Goal: Check status: Check status

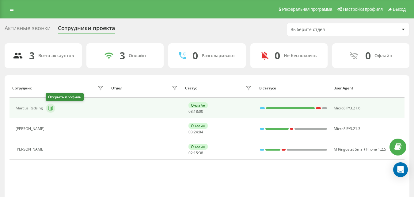
click at [52, 107] on icon at bounding box center [52, 107] width 2 height 3
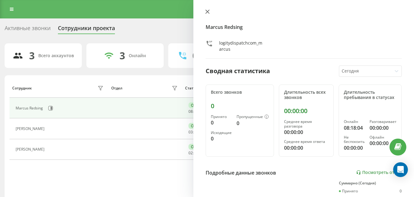
click at [208, 11] on icon at bounding box center [208, 12] width 4 height 4
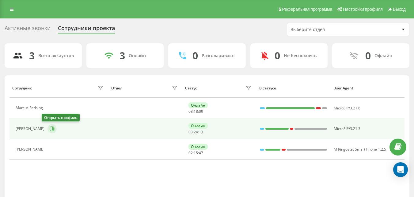
click at [52, 128] on icon at bounding box center [53, 128] width 2 height 3
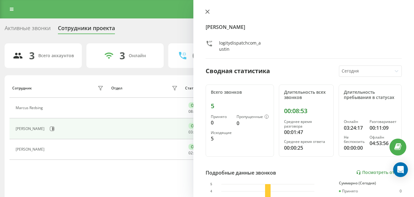
click at [208, 11] on icon at bounding box center [208, 12] width 4 height 4
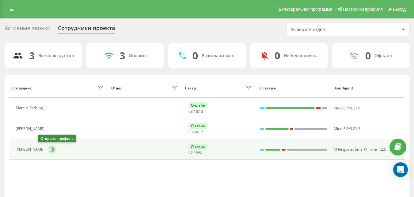
click at [50, 150] on icon at bounding box center [52, 149] width 5 height 5
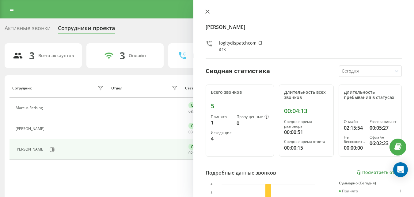
click at [205, 10] on button at bounding box center [208, 12] width 8 height 6
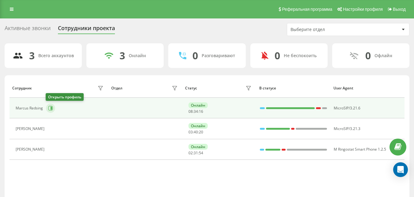
click at [54, 109] on button at bounding box center [50, 107] width 9 height 9
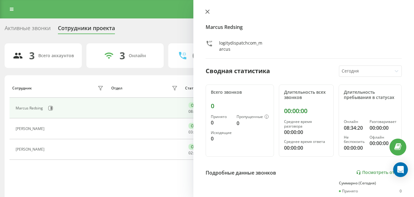
click at [208, 11] on icon at bounding box center [208, 12] width 4 height 4
